Goal: Transaction & Acquisition: Purchase product/service

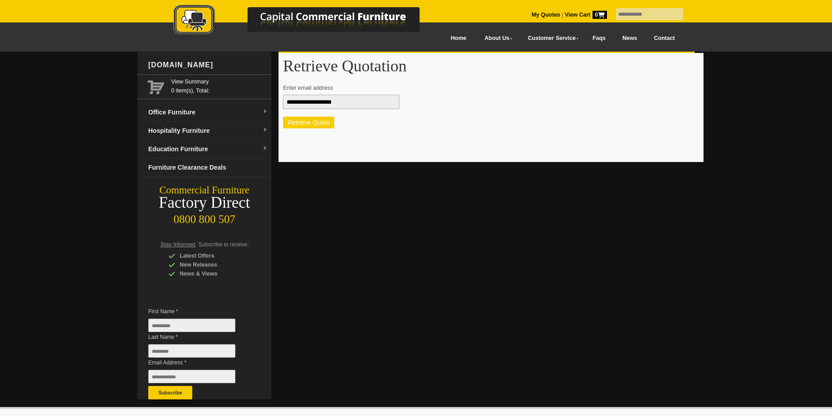
type input "**********"
click at [322, 125] on button "Retrieve Quote" at bounding box center [308, 123] width 51 height 12
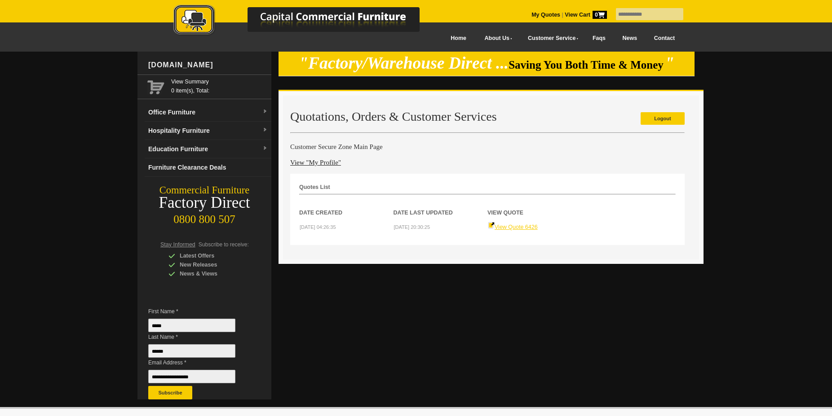
click at [502, 226] on link "View Quote 6426" at bounding box center [513, 227] width 50 height 6
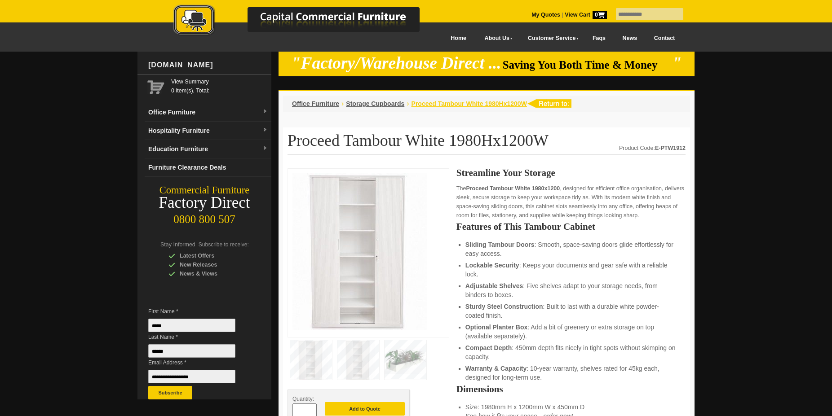
click at [480, 106] on span "Proceed Tambour White 1980Hx1200W" at bounding box center [468, 103] width 115 height 7
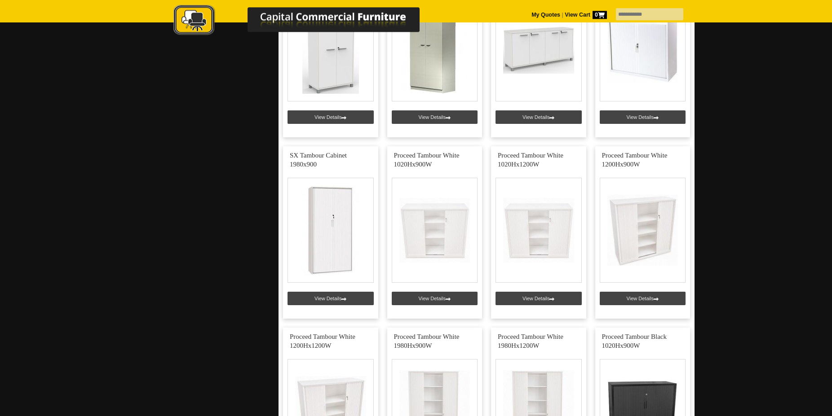
scroll to position [1008, 0]
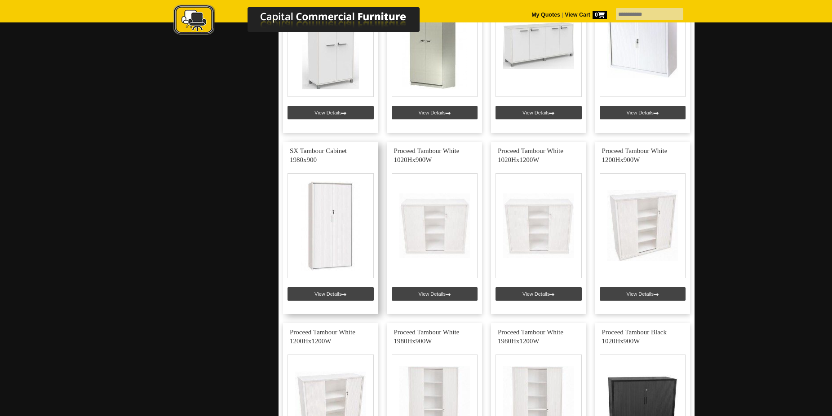
click at [340, 296] on link at bounding box center [330, 228] width 95 height 172
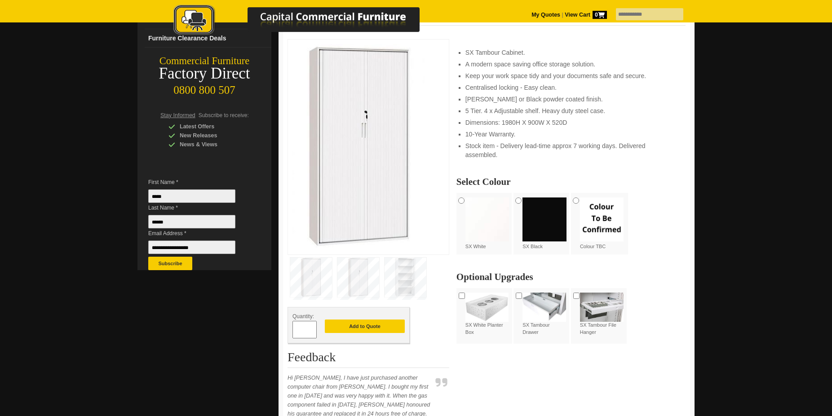
scroll to position [137, 0]
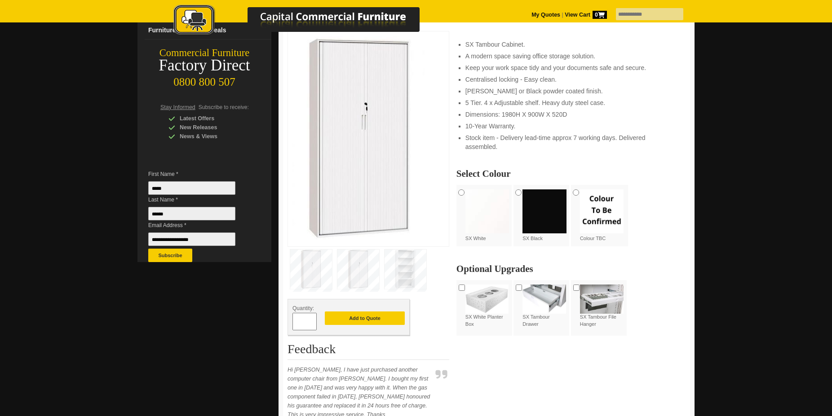
click at [367, 274] on img at bounding box center [358, 270] width 42 height 40
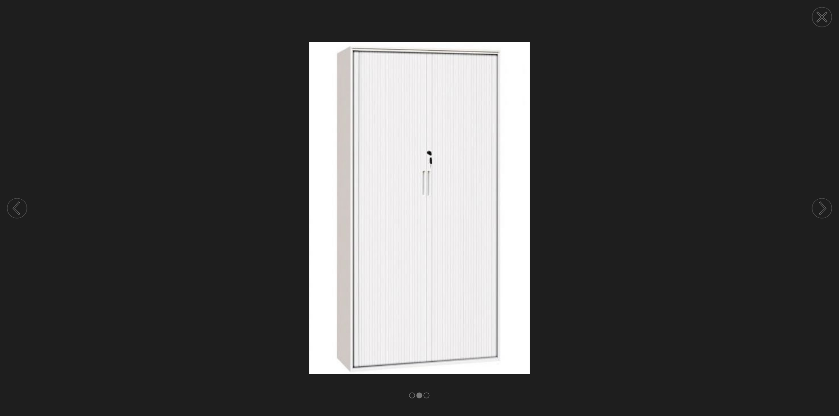
click at [823, 206] on icon at bounding box center [822, 209] width 5 height 12
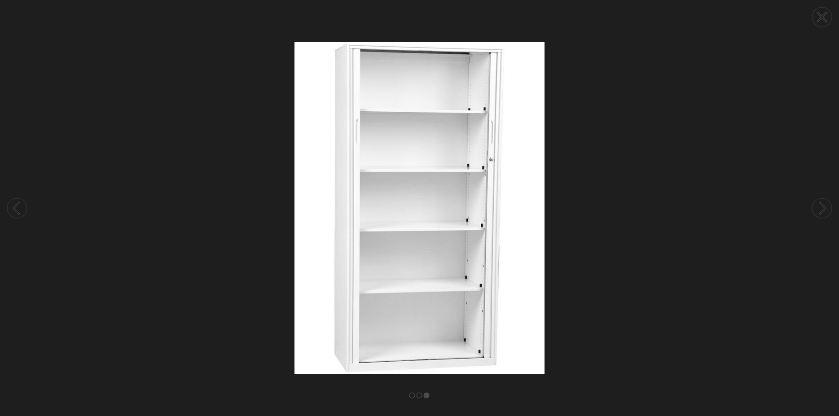
click at [820, 17] on circle at bounding box center [822, 17] width 20 height 20
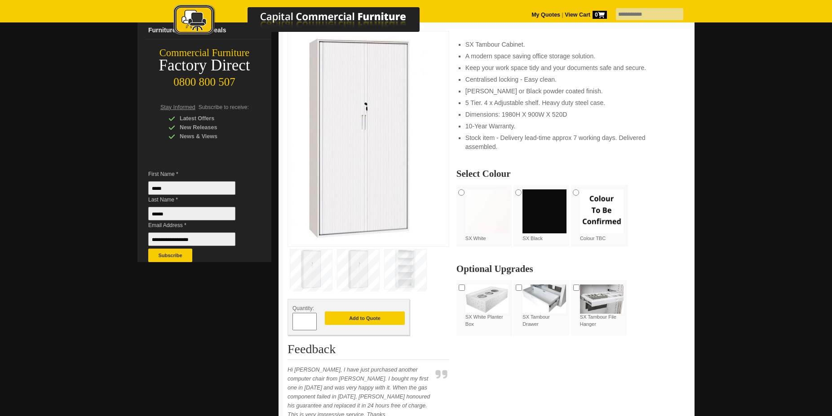
scroll to position [0, 0]
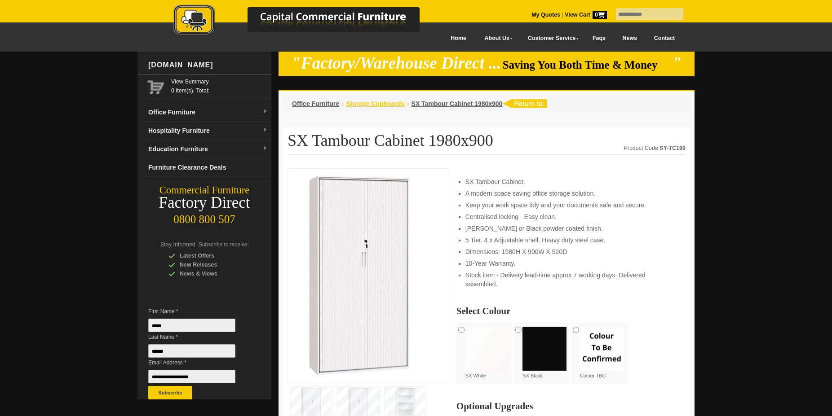
click at [359, 107] on span "Storage Cupboards" at bounding box center [375, 103] width 58 height 7
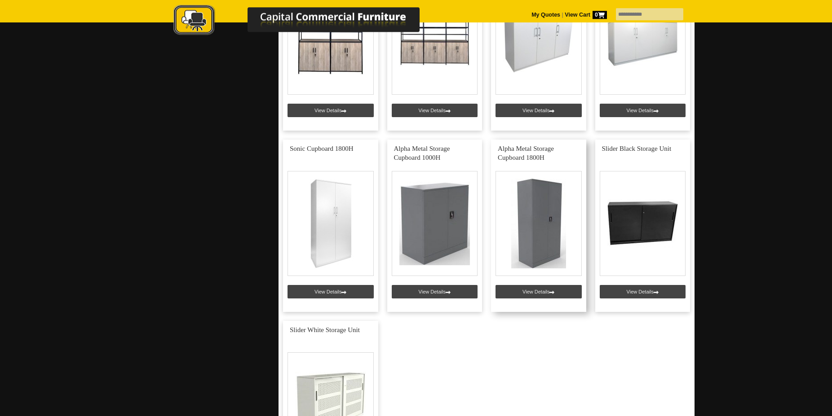
scroll to position [2107, 0]
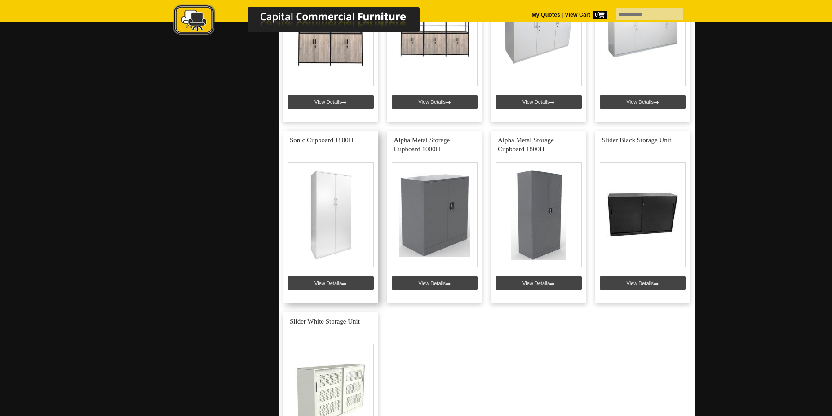
click at [329, 283] on link at bounding box center [330, 217] width 95 height 172
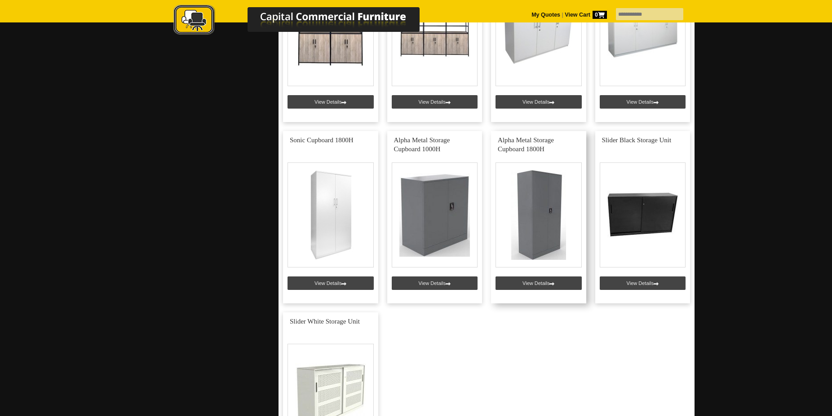
scroll to position [2107, 0]
click at [543, 283] on link at bounding box center [538, 217] width 95 height 172
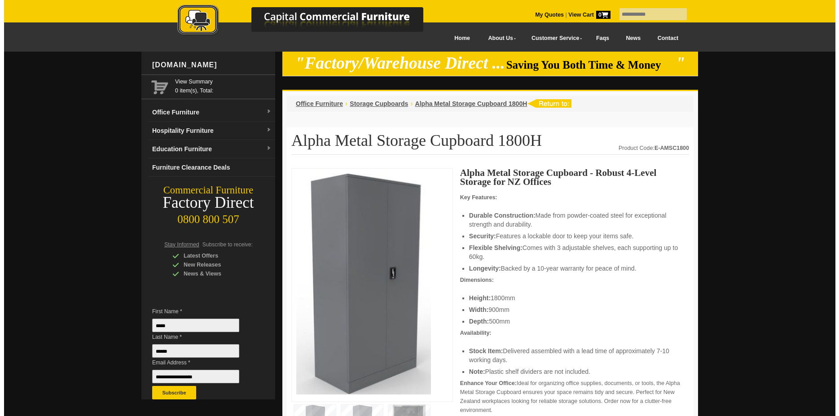
scroll to position [92, 0]
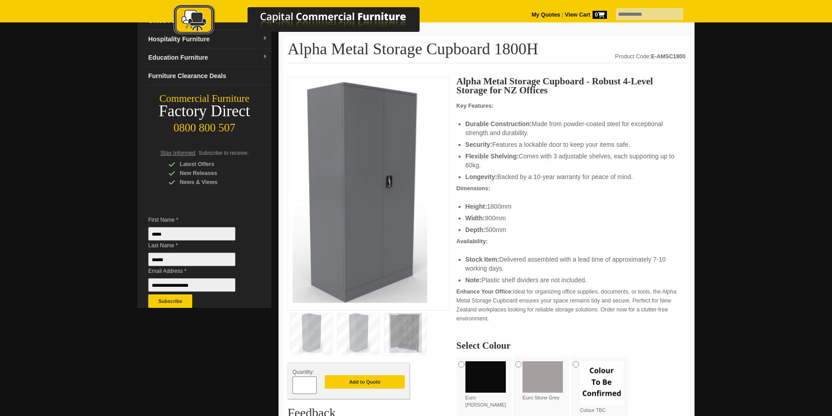
click at [408, 339] on img at bounding box center [405, 333] width 42 height 40
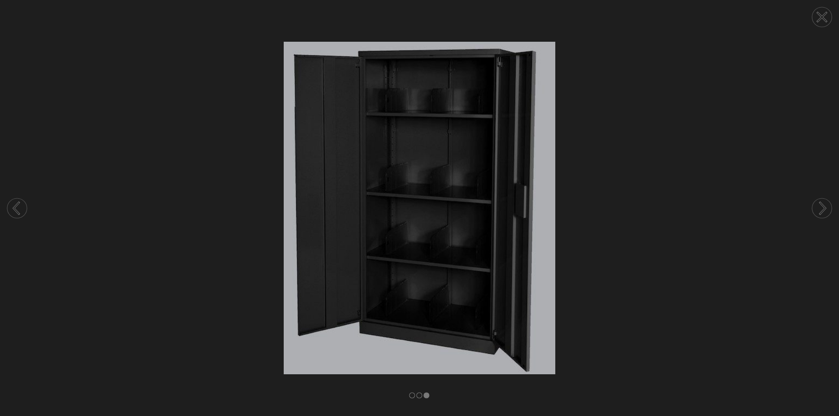
click at [17, 206] on icon at bounding box center [16, 208] width 5 height 11
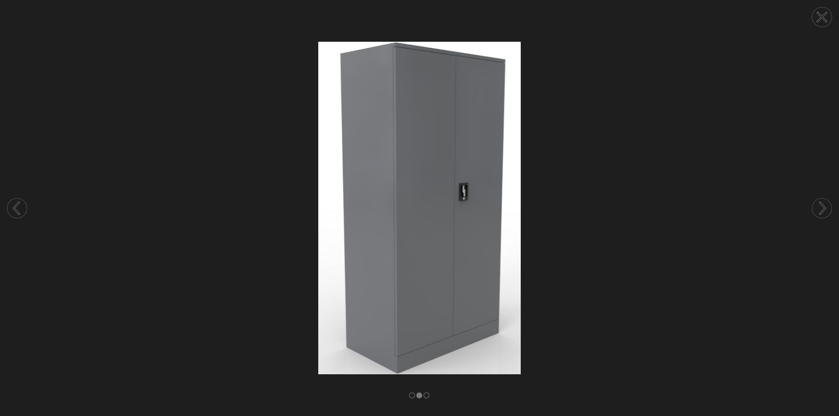
click at [17, 205] on icon at bounding box center [16, 209] width 5 height 12
